Goal: Understand site structure: Understand site structure

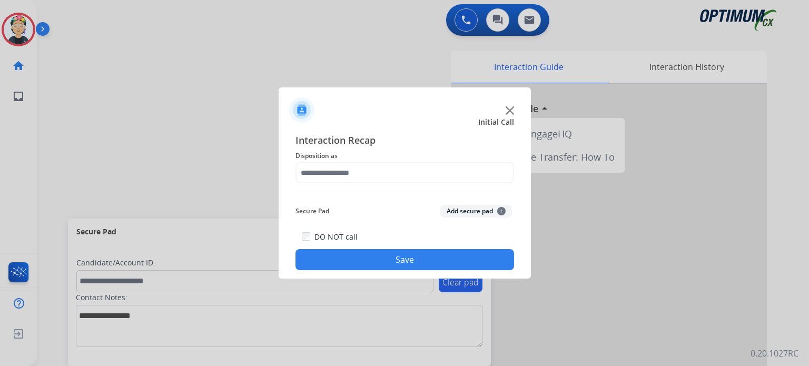
click at [507, 105] on div at bounding box center [405, 105] width 252 height 37
click at [510, 107] on img at bounding box center [510, 110] width 8 height 8
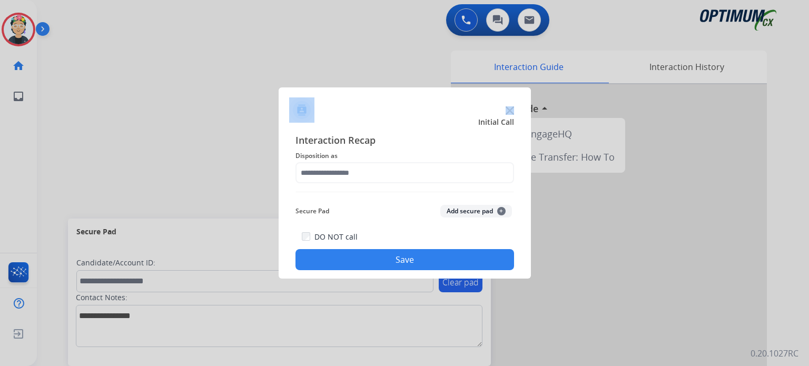
click at [510, 107] on img at bounding box center [510, 110] width 8 height 8
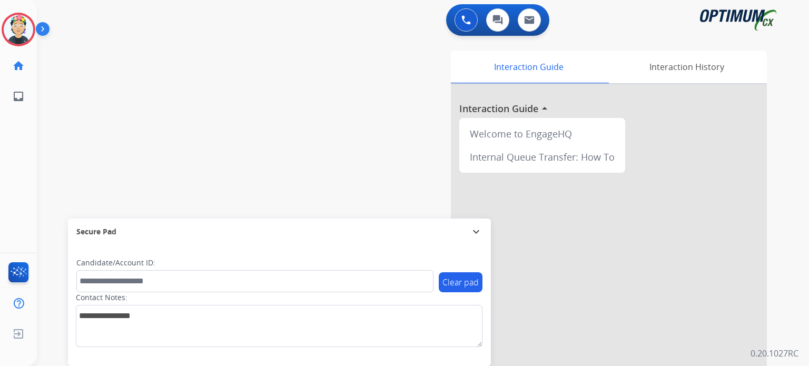
click at [510, 107] on div at bounding box center [609, 280] width 316 height 393
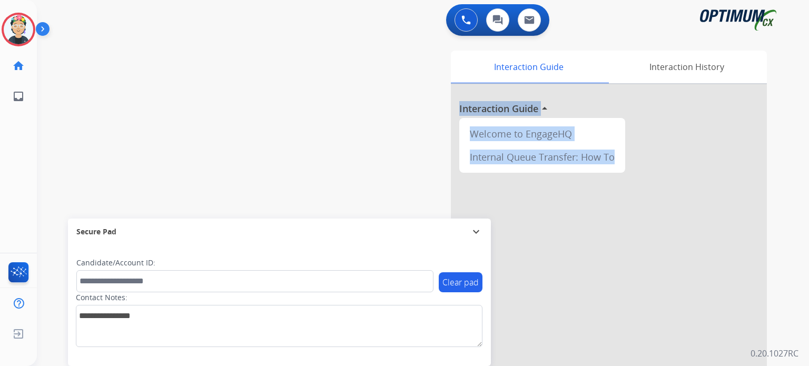
click at [510, 107] on h3 "Interaction Guide" at bounding box center [498, 108] width 79 height 15
click at [17, 273] on img at bounding box center [18, 274] width 25 height 24
